Goal: Check status

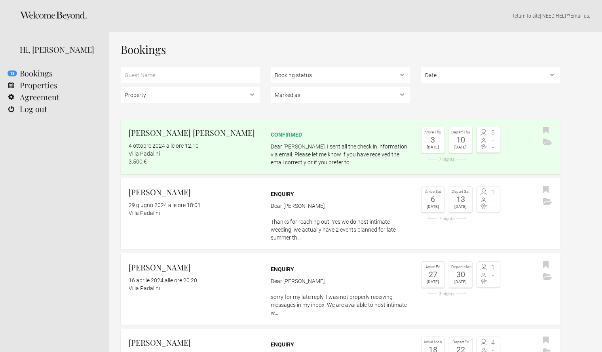
click at [46, 11] on icon at bounding box center [53, 15] width 67 height 9
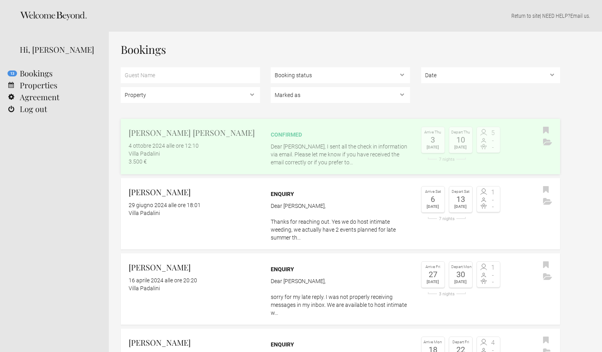
click at [188, 146] on flynt-date-display "4 ottobre 2024 alle ore 12:10" at bounding box center [164, 146] width 70 height 6
